Goal: Information Seeking & Learning: Find specific fact

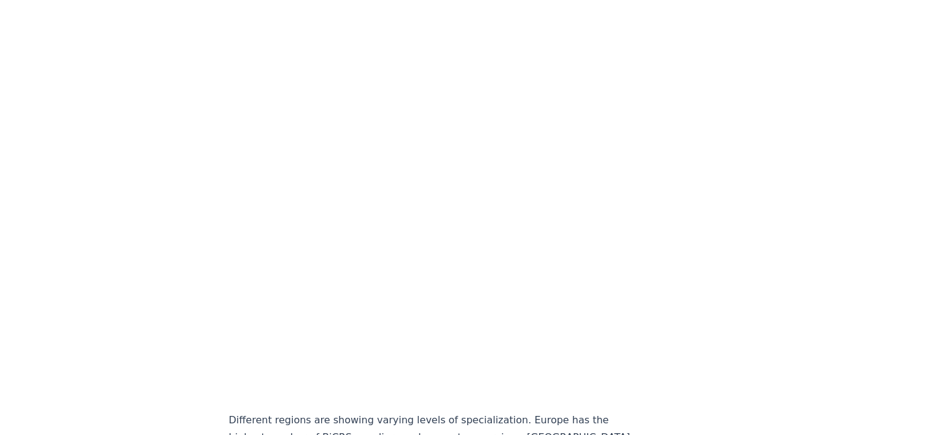
scroll to position [3054, 0]
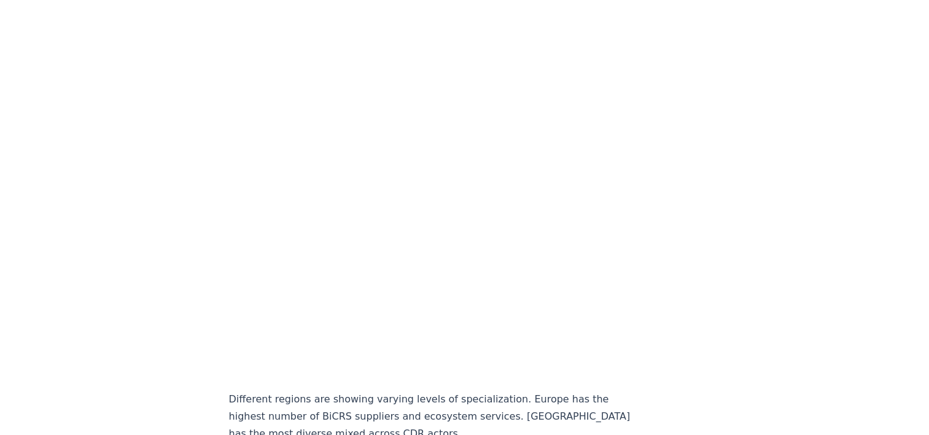
click at [328, 390] on p "Different regions are showing varying levels of specialization. Europe has the …" at bounding box center [432, 416] width 406 height 52
copy p "BiCRS"
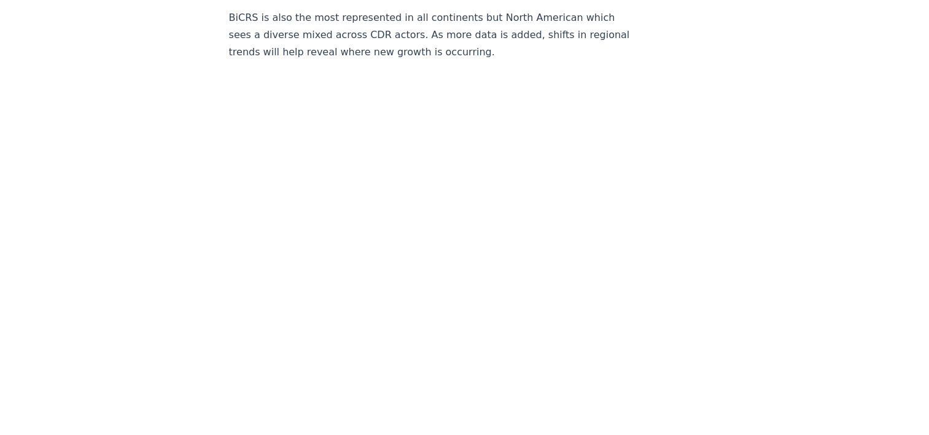
scroll to position [3197, 0]
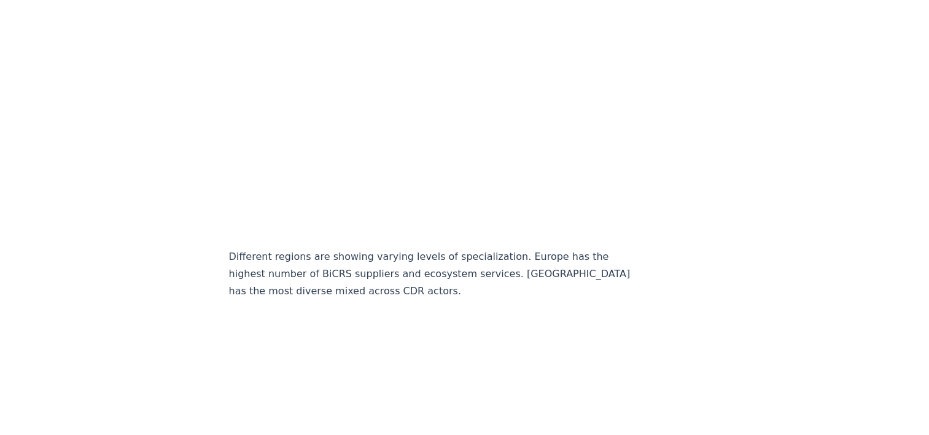
click at [323, 248] on p "Different regions are showing varying levels of specialization. Europe has the …" at bounding box center [432, 274] width 406 height 52
copy p "BiCRS"
